Goal: Task Accomplishment & Management: Use online tool/utility

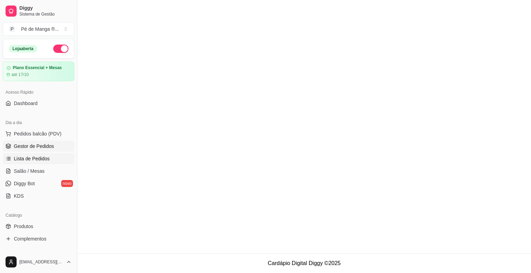
scroll to position [42, 0]
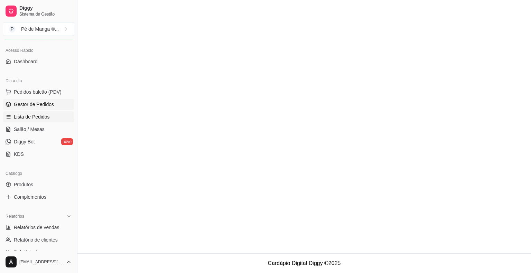
click at [56, 106] on link "Gestor de Pedidos" at bounding box center [39, 104] width 72 height 11
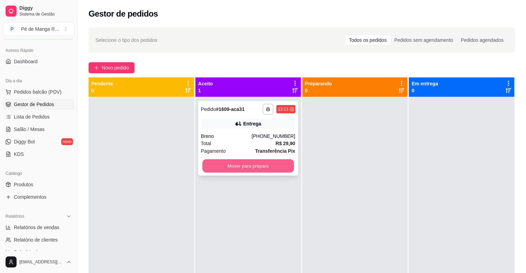
click at [273, 167] on button "Mover para preparo" at bounding box center [248, 165] width 92 height 13
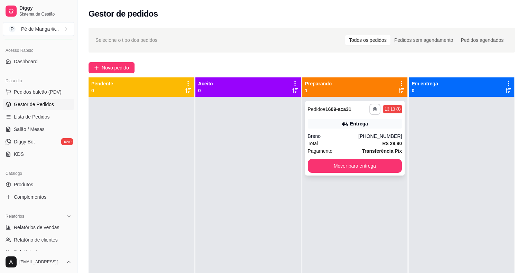
click at [333, 141] on div "Total R$ 29,90" at bounding box center [355, 144] width 94 height 8
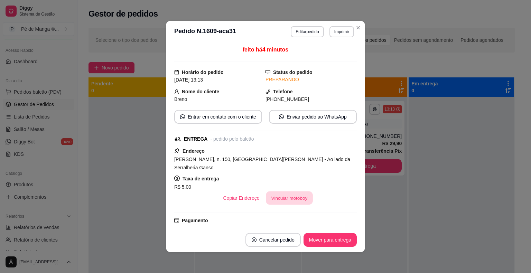
click at [277, 193] on button "Vincular motoboy" at bounding box center [289, 198] width 47 height 13
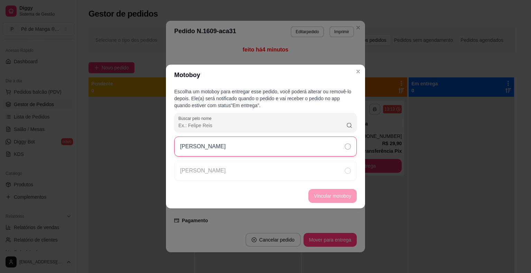
click at [285, 151] on div "[PERSON_NAME]" at bounding box center [265, 147] width 183 height 20
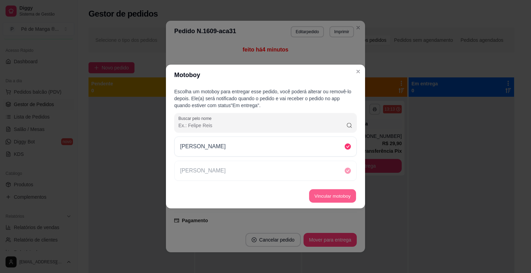
click at [329, 196] on button "Vincular motoboy" at bounding box center [332, 196] width 47 height 13
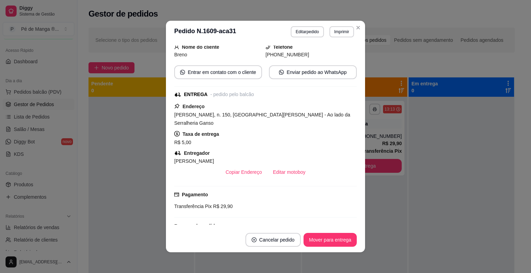
scroll to position [127, 0]
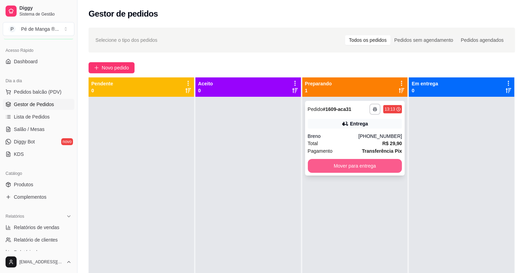
click at [370, 167] on button "Mover para entrega" at bounding box center [355, 166] width 94 height 14
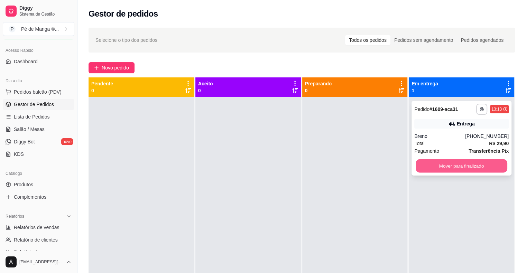
click at [438, 165] on button "Mover para finalizado" at bounding box center [462, 165] width 92 height 13
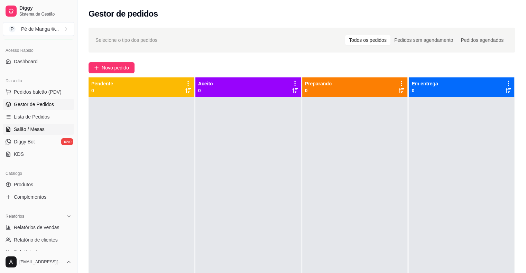
click at [44, 131] on link "Salão / Mesas" at bounding box center [39, 129] width 72 height 11
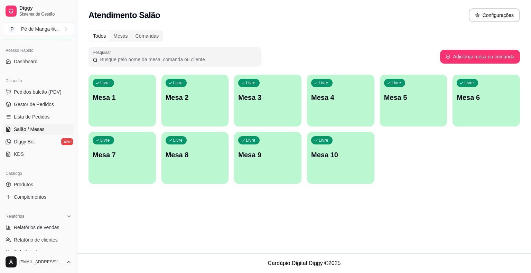
click at [137, 105] on div "Livre Mesa 1" at bounding box center [122, 97] width 67 height 44
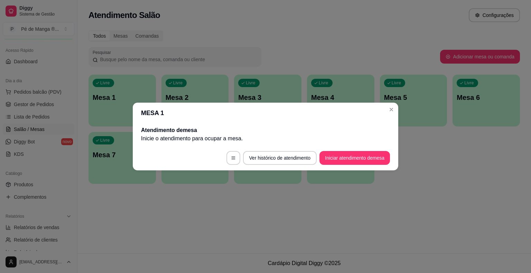
click at [369, 164] on button "Iniciar atendimento de mesa" at bounding box center [355, 158] width 71 height 14
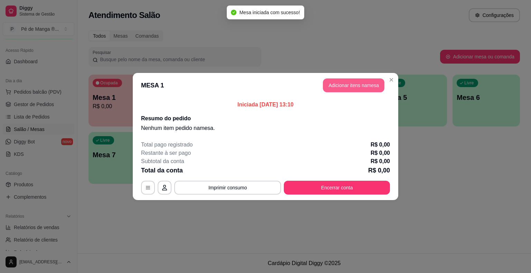
click at [360, 88] on button "Adicionar itens na mesa" at bounding box center [354, 86] width 62 height 14
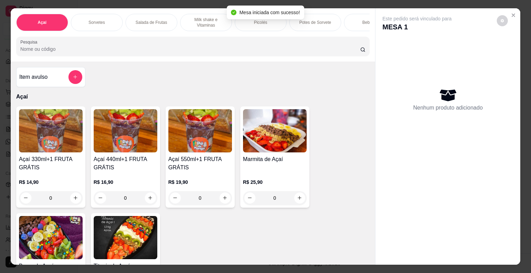
click at [90, 20] on p "Sorvetes" at bounding box center [97, 23] width 16 height 6
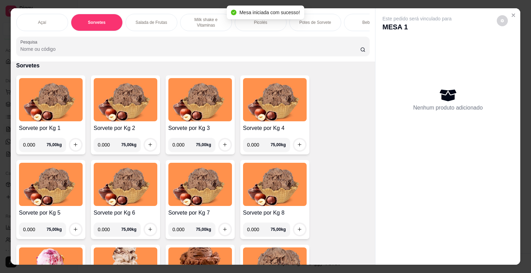
scroll to position [17, 0]
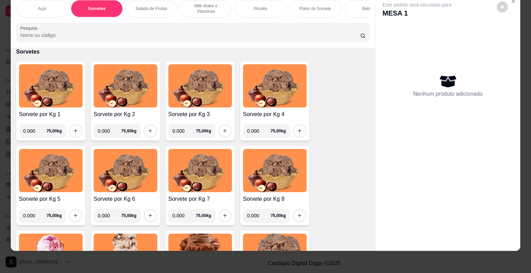
click at [31, 132] on input "0.000" at bounding box center [35, 131] width 24 height 14
click at [33, 131] on input "0.000" at bounding box center [35, 131] width 24 height 14
type input "0.170"
click at [73, 129] on icon "increase-product-quantity" at bounding box center [75, 130] width 5 height 5
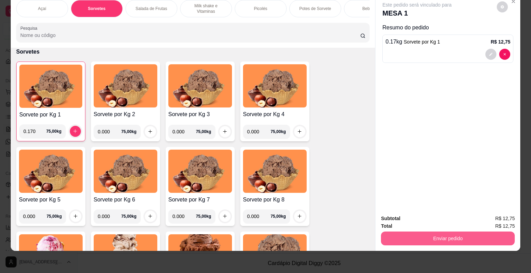
click at [449, 236] on button "Enviar pedido" at bounding box center [448, 239] width 134 height 14
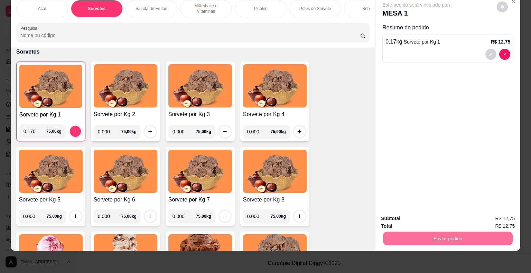
click at [509, 217] on button "Enviar pedido" at bounding box center [497, 216] width 38 height 13
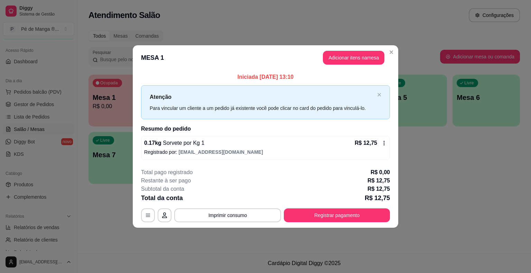
click at [313, 212] on button "Registrar pagamento" at bounding box center [337, 216] width 106 height 14
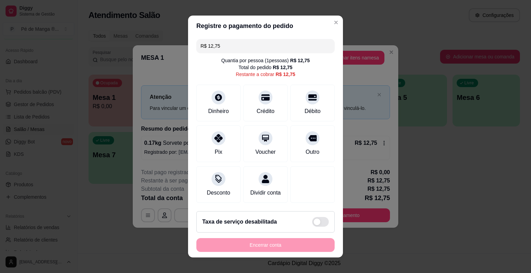
drag, startPoint x: 223, startPoint y: 44, endPoint x: 178, endPoint y: 48, distance: 44.9
click at [179, 48] on div "Registre o pagamento do pedido R$ 12,75 Quantia por pessoa ( 1 pessoas) R$ 12,7…" at bounding box center [265, 136] width 531 height 273
click at [210, 111] on div "Dinheiro" at bounding box center [218, 110] width 23 height 9
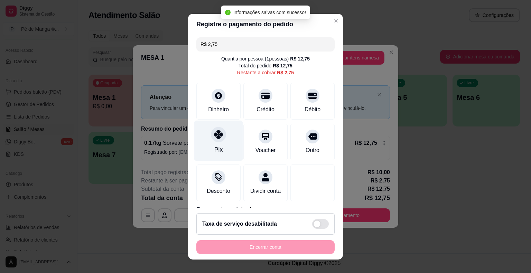
drag, startPoint x: 213, startPoint y: 150, endPoint x: 213, endPoint y: 155, distance: 4.5
click at [213, 155] on div "Pix" at bounding box center [218, 140] width 49 height 40
type input "R$ 0,00"
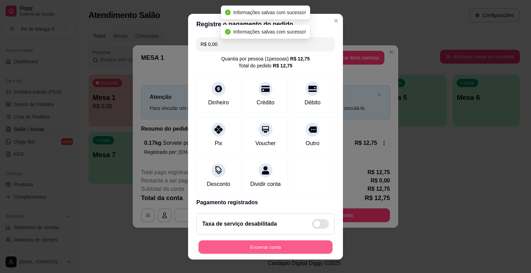
click at [267, 251] on button "Encerrar conta" at bounding box center [266, 246] width 134 height 13
